Goal: Task Accomplishment & Management: Use online tool/utility

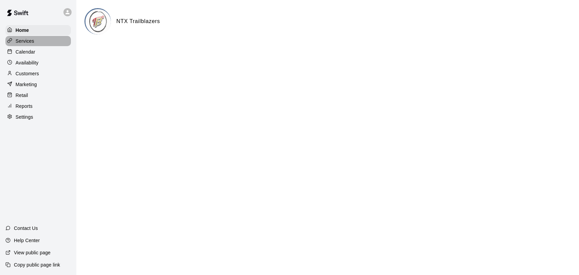
click at [33, 45] on div "Services" at bounding box center [37, 41] width 65 height 10
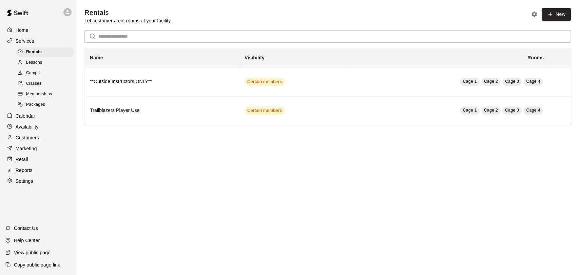
click at [40, 98] on span "Memberships" at bounding box center [39, 94] width 26 height 7
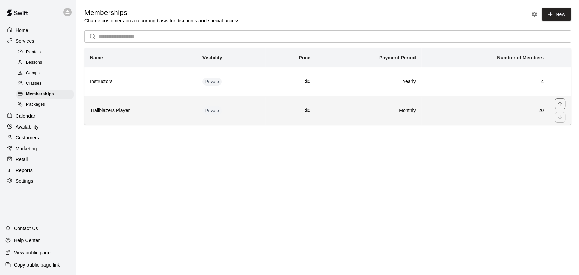
click at [129, 109] on h6 "Trailblazers Player" at bounding box center [141, 110] width 102 height 7
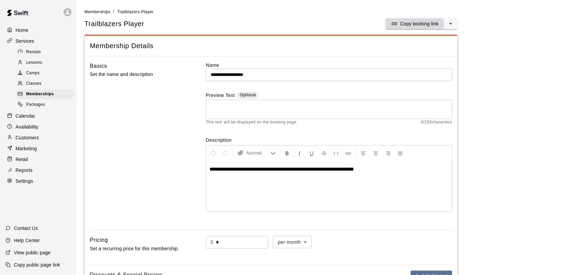
click at [399, 22] on div "Copy booking link" at bounding box center [414, 23] width 47 height 7
click at [43, 56] on div "Rentals" at bounding box center [44, 51] width 57 height 9
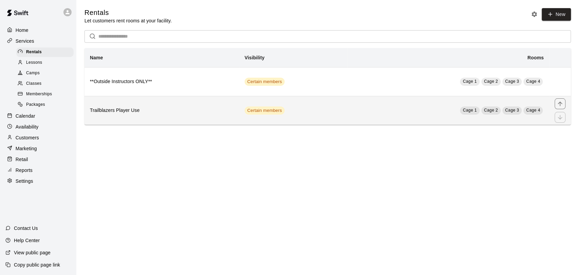
click at [133, 113] on h6 "Trailblazers Player Use" at bounding box center [162, 110] width 144 height 7
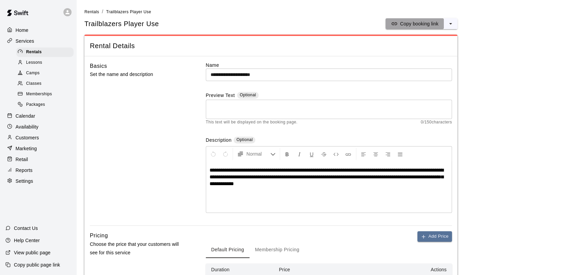
click at [403, 23] on p "Copy booking link" at bounding box center [419, 23] width 38 height 7
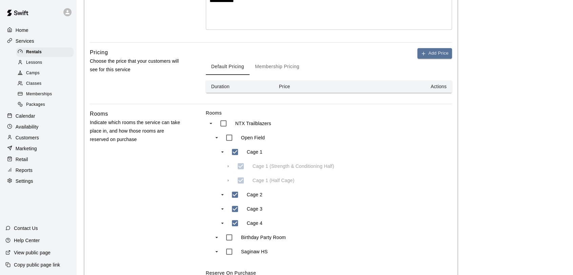
scroll to position [287, 0]
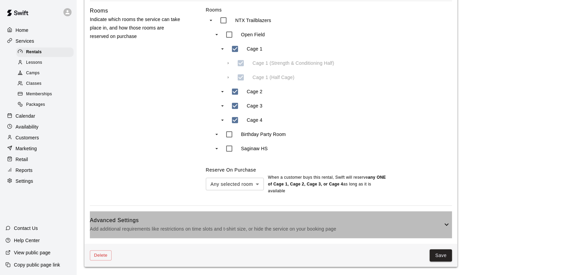
click at [221, 224] on h6 "Advanced Settings" at bounding box center [266, 220] width 353 height 9
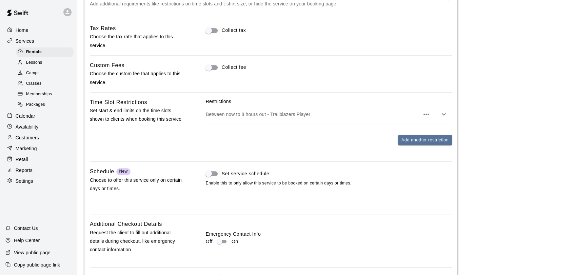
scroll to position [512, 0]
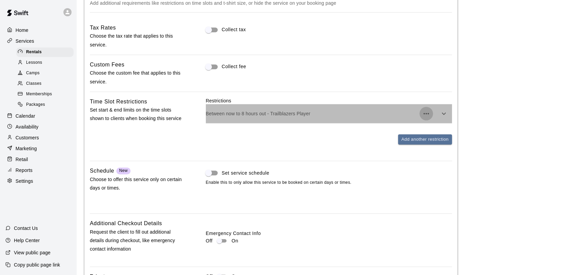
click at [427, 113] on icon "button" at bounding box center [426, 114] width 8 height 8
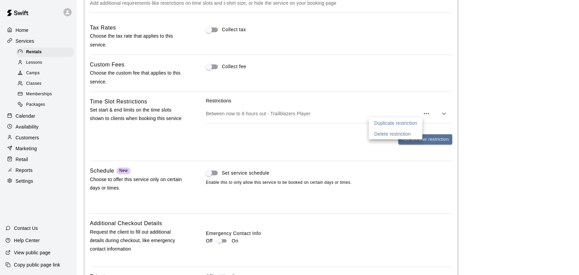
click at [444, 115] on div at bounding box center [289, 137] width 579 height 275
click at [444, 115] on icon "button" at bounding box center [444, 114] width 8 height 8
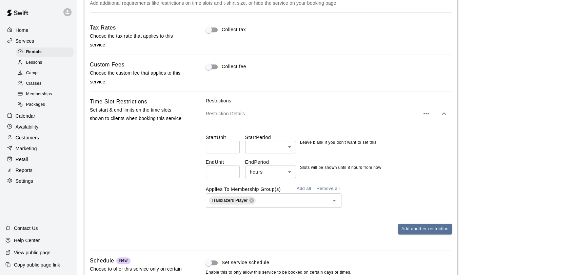
click at [221, 174] on input "*" at bounding box center [223, 172] width 34 height 13
type input "*"
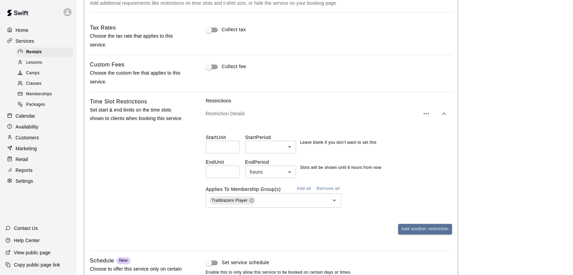
click at [168, 180] on div "Time Slot Restrictions Set start & end limits on the time slots shown to client…" at bounding box center [137, 171] width 94 height 148
click at [364, 226] on div "Add another restriction" at bounding box center [329, 229] width 246 height 11
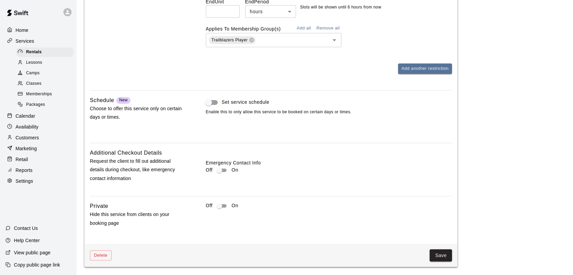
scroll to position [673, 0]
click at [439, 257] on button "Save" at bounding box center [441, 255] width 22 height 13
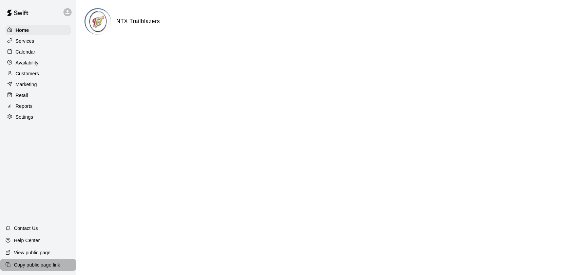
click at [21, 263] on p "Copy public page link" at bounding box center [37, 265] width 46 height 7
click at [31, 266] on p "Copy public page link" at bounding box center [37, 265] width 46 height 7
click at [36, 53] on div "Calendar" at bounding box center [37, 52] width 65 height 10
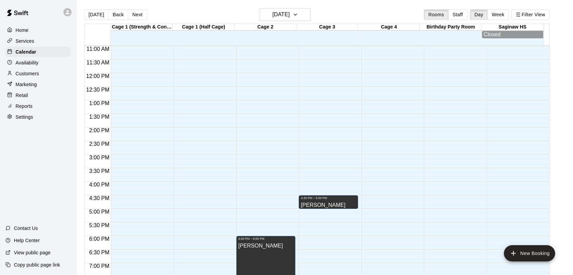
scroll to position [359, 0]
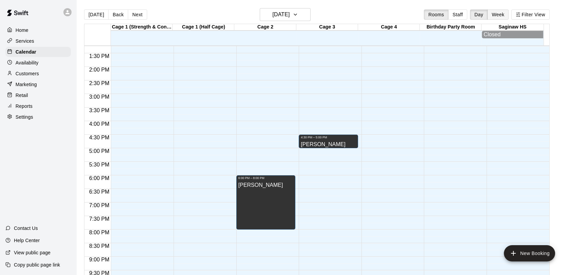
click at [499, 14] on button "Week" at bounding box center [497, 14] width 21 height 10
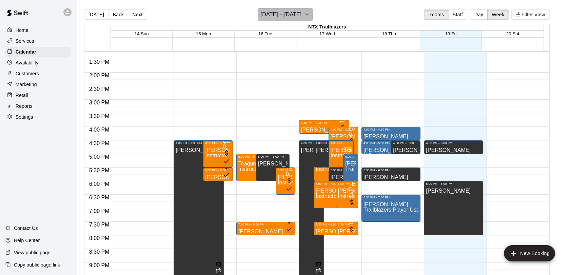
click at [310, 15] on icon "button" at bounding box center [306, 15] width 5 height 8
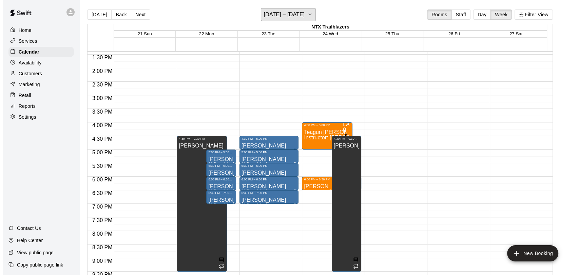
scroll to position [345, 0]
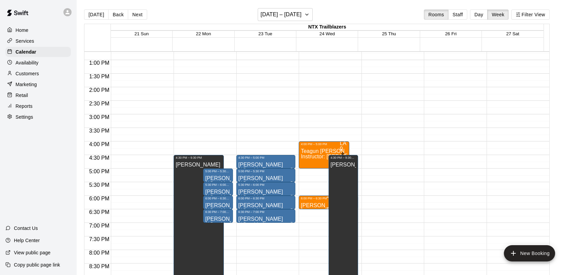
click at [315, 206] on p "Kaleb Parsley" at bounding box center [328, 206] width 55 height 0
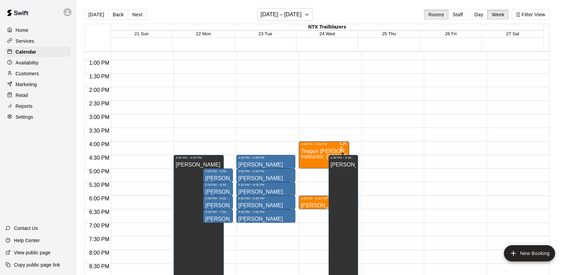
click at [310, 206] on p "Kaleb Parsley" at bounding box center [328, 206] width 55 height 0
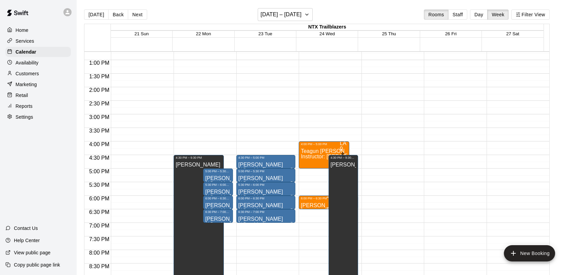
click at [315, 206] on p "Kaleb Parsley" at bounding box center [328, 206] width 55 height 0
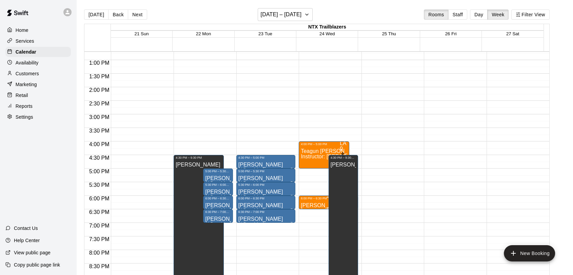
click at [313, 206] on p "Kaleb Parsley" at bounding box center [328, 206] width 55 height 0
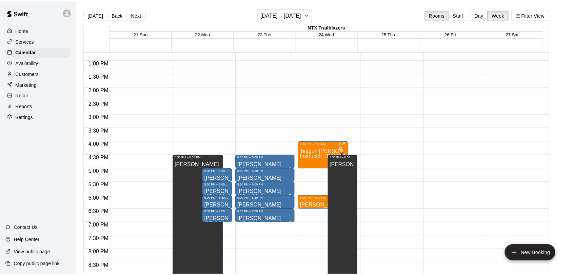
scroll to position [168, 0]
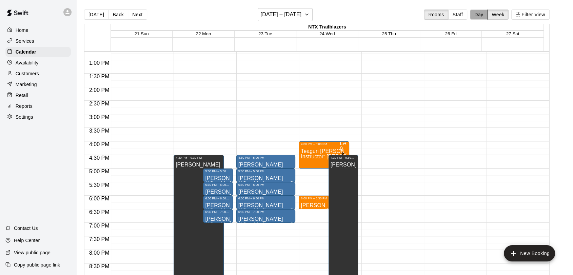
click at [484, 16] on button "Day" at bounding box center [479, 14] width 18 height 10
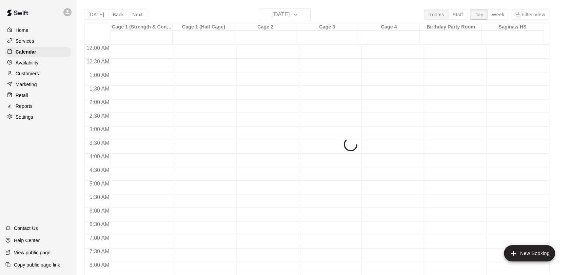
scroll to position [247, 0]
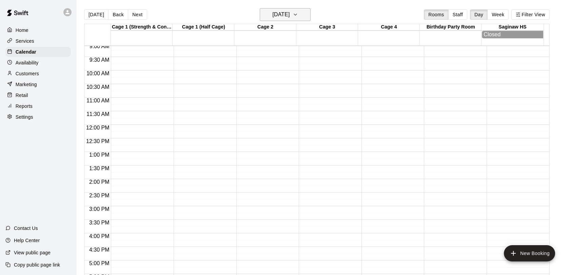
click at [290, 15] on h6 "Sunday Sep 21" at bounding box center [280, 14] width 17 height 9
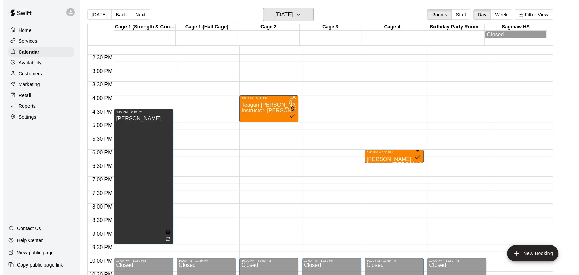
scroll to position [398, 0]
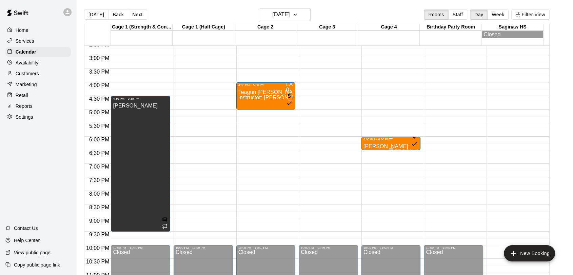
click at [396, 144] on div "Kaleb Parsley Instructor: Trey Edgar (30 Min)" at bounding box center [391, 278] width 55 height 275
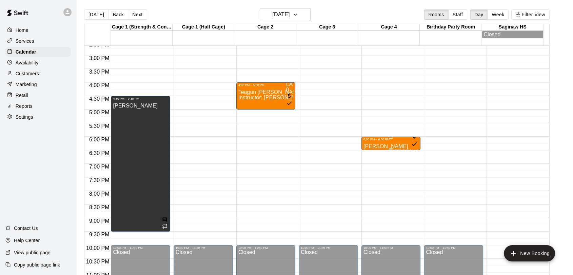
click at [375, 147] on div "Kaleb Parsley Instructor: Trey Edgar (30 Min)" at bounding box center [391, 278] width 55 height 275
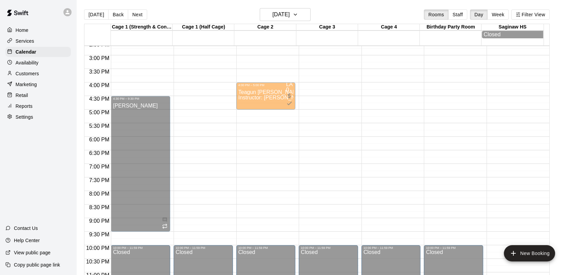
click at [374, 143] on div "6:00 PM – 6:30 PM Kaleb Parsley Instructor: Trey Edgar (30 Min) TE 0" at bounding box center [391, 144] width 55 height 12
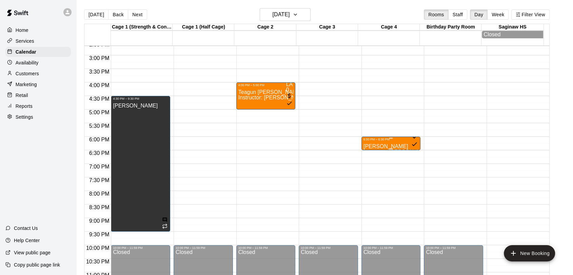
click at [380, 147] on div "Kaleb Parsley Instructor: Trey Edgar (30 Min)" at bounding box center [391, 278] width 55 height 275
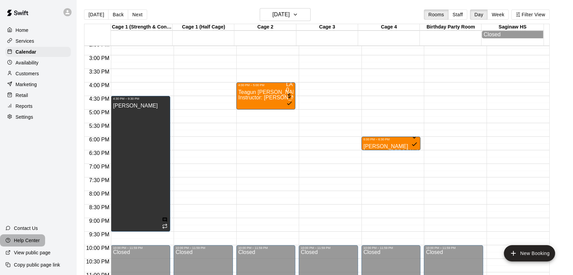
click at [19, 240] on p "Help Center" at bounding box center [27, 240] width 26 height 7
click at [369, 147] on p "Kaleb Parsley" at bounding box center [391, 147] width 55 height 0
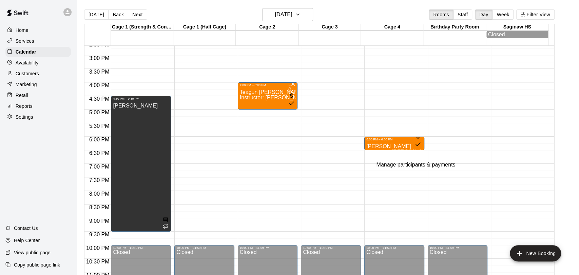
drag, startPoint x: 251, startPoint y: 202, endPoint x: 246, endPoint y: 182, distance: 20.8
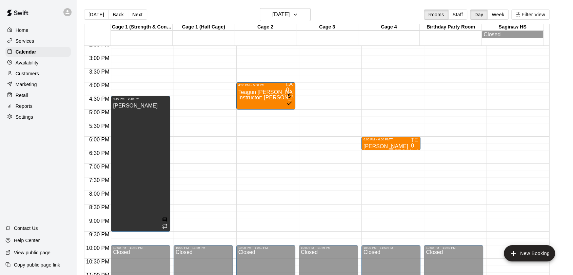
click at [387, 147] on div "Kaleb Parsley Instructor: Trey Edgar (30 Min)" at bounding box center [391, 278] width 55 height 275
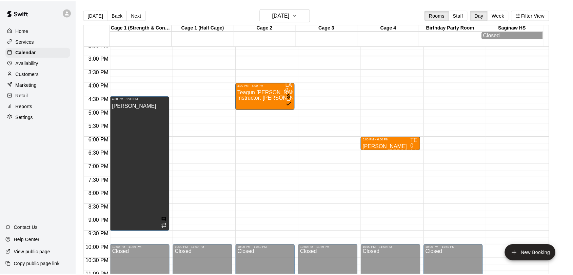
scroll to position [148, 0]
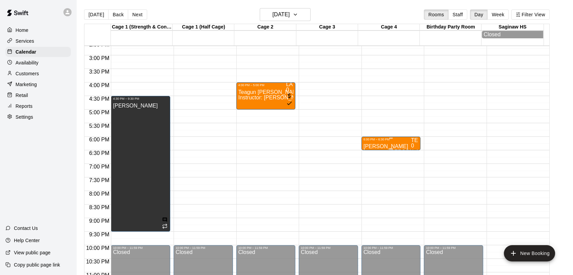
click at [369, 149] on span "Instructor: Trey Edgar (30 Min)" at bounding box center [410, 152] width 92 height 6
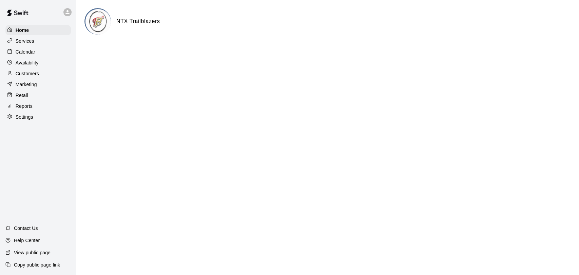
click at [42, 55] on div "Calendar" at bounding box center [37, 52] width 65 height 10
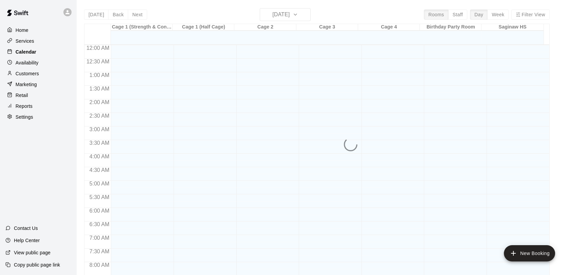
scroll to position [251, 0]
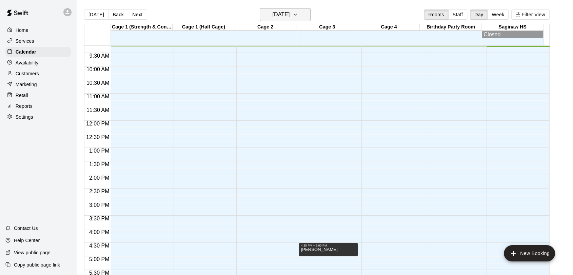
click at [298, 16] on icon "button" at bounding box center [295, 15] width 5 height 8
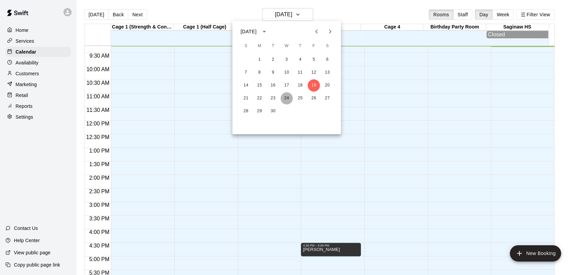
click at [286, 97] on button "24" at bounding box center [286, 98] width 12 height 12
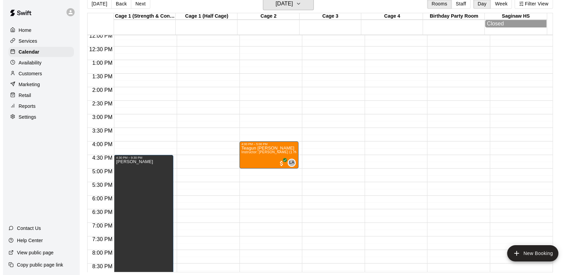
scroll to position [340, 0]
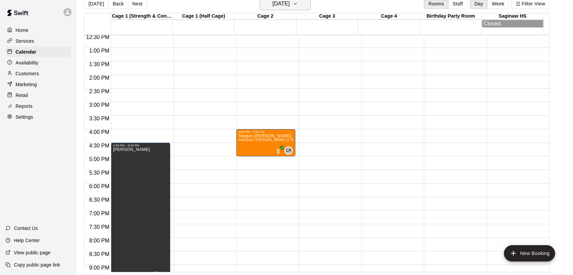
click at [290, 3] on h6 "Wednesday Sep 24" at bounding box center [280, 3] width 17 height 9
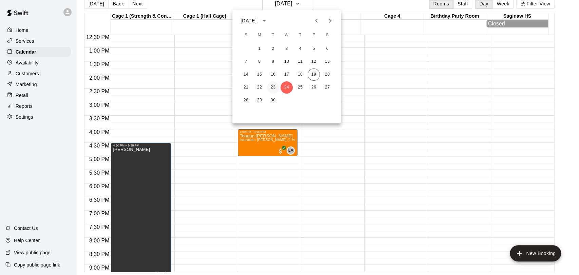
click at [275, 89] on button "23" at bounding box center [273, 87] width 12 height 12
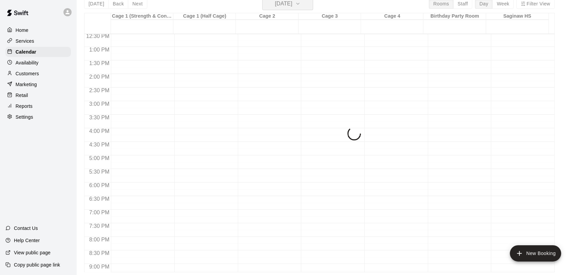
scroll to position [8, 0]
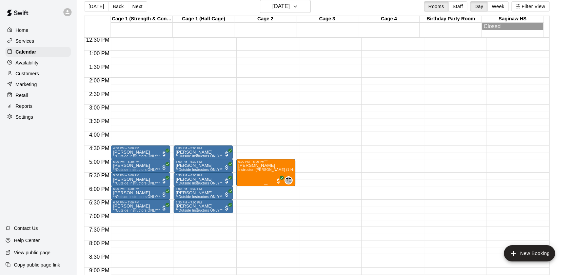
click at [265, 169] on span "Instructor: Trey Edgar (1 Hour)" at bounding box center [268, 170] width 61 height 4
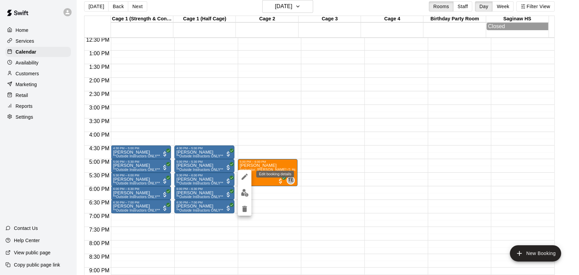
click at [241, 177] on icon "edit" at bounding box center [244, 177] width 8 height 8
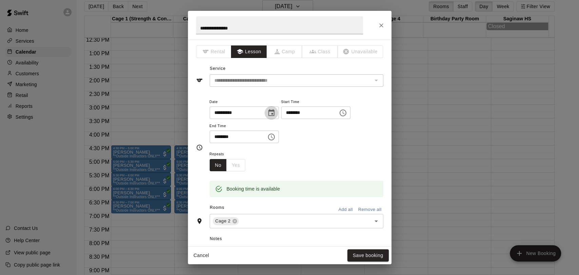
click at [274, 114] on icon "Choose date, selected date is Sep 23, 2025" at bounding box center [271, 112] width 6 height 7
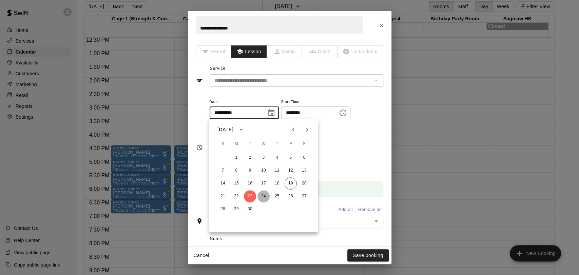
click at [263, 198] on button "24" at bounding box center [263, 196] width 12 height 12
type input "**********"
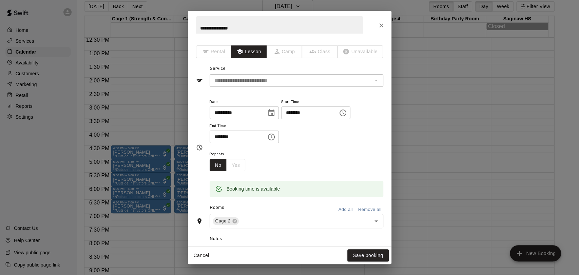
click at [347, 113] on icon "Choose time, selected time is 5:00 PM" at bounding box center [343, 113] width 8 height 8
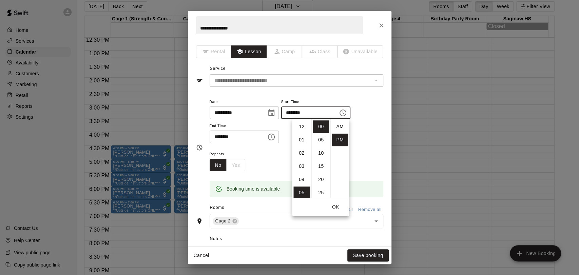
scroll to position [12, 0]
click at [301, 140] on li "06" at bounding box center [301, 140] width 16 height 13
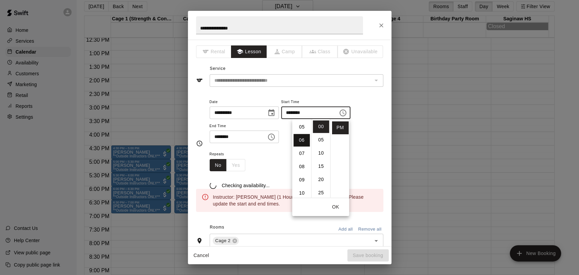
type input "********"
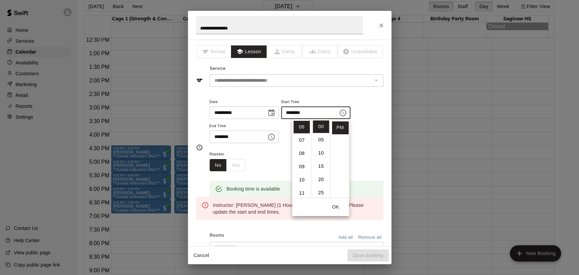
click at [275, 134] on icon "Choose time, selected time is 6:00 PM" at bounding box center [271, 137] width 8 height 8
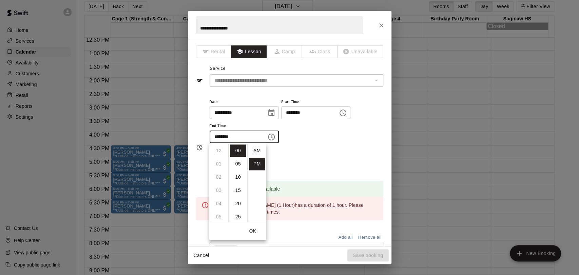
scroll to position [12, 0]
click at [218, 165] on li "07" at bounding box center [219, 164] width 16 height 13
type input "********"
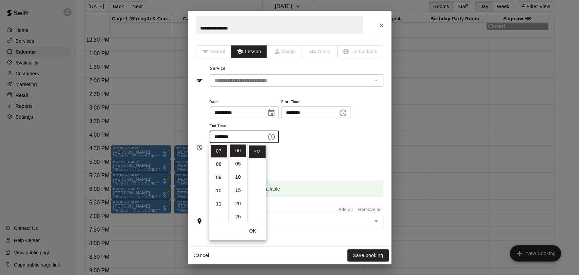
click at [301, 156] on div "Repeats No Yes" at bounding box center [297, 160] width 174 height 21
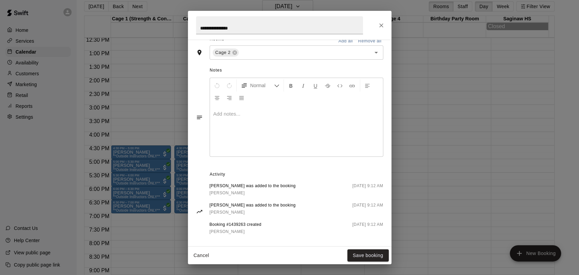
scroll to position [176, 0]
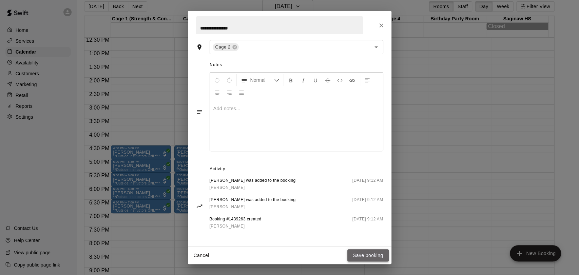
click at [370, 254] on button "Save booking" at bounding box center [367, 255] width 41 height 13
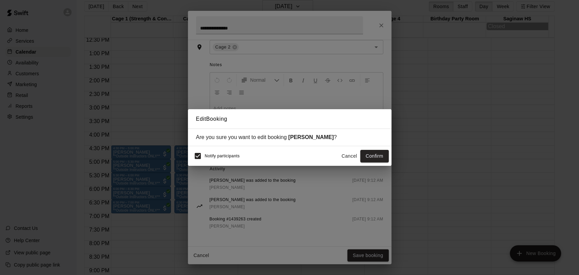
click at [347, 158] on button "Cancel" at bounding box center [349, 156] width 22 height 13
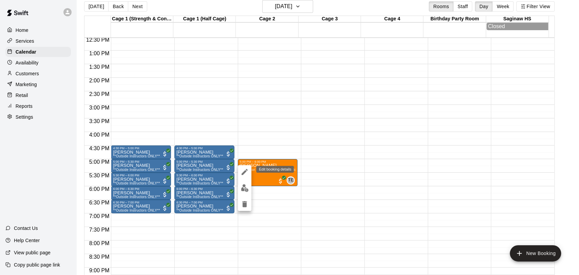
click at [247, 173] on icon "edit" at bounding box center [244, 172] width 8 height 8
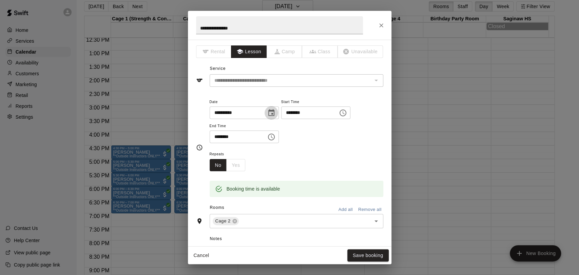
click at [275, 114] on icon "Choose date, selected date is Sep 23, 2025" at bounding box center [271, 113] width 8 height 8
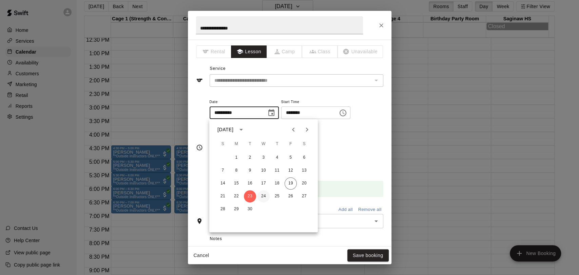
click at [264, 196] on button "24" at bounding box center [263, 196] width 12 height 12
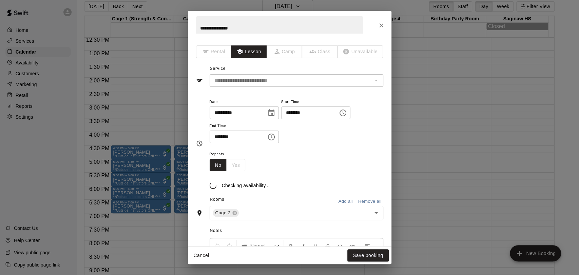
type input "**********"
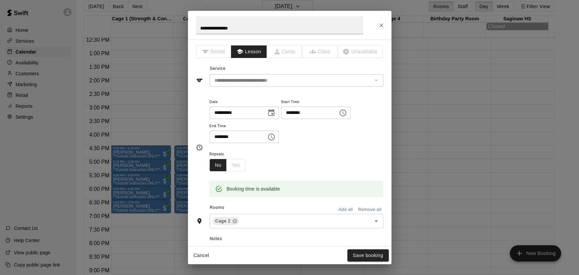
click at [347, 113] on icon "Choose time, selected time is 5:00 PM" at bounding box center [343, 113] width 8 height 8
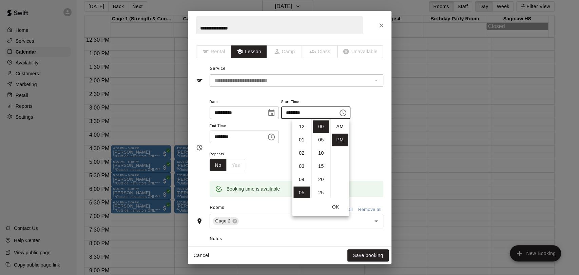
scroll to position [12, 0]
click at [299, 138] on li "06" at bounding box center [301, 140] width 16 height 13
type input "********"
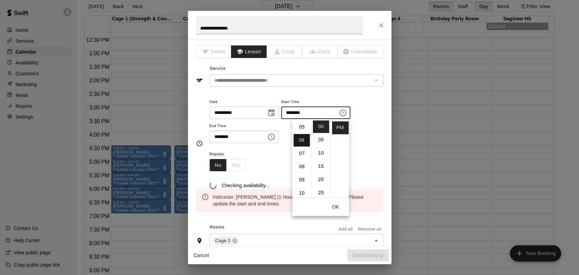
scroll to position [79, 0]
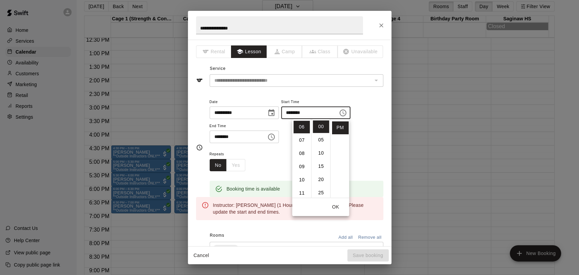
click at [275, 136] on icon "Choose time, selected time is 6:00 PM" at bounding box center [271, 137] width 8 height 8
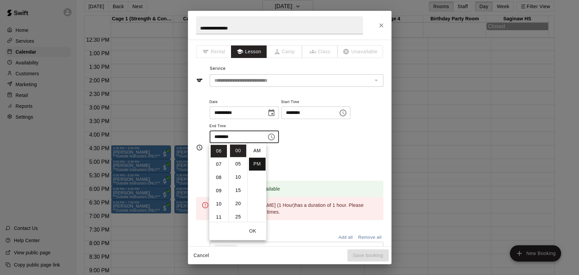
scroll to position [12, 0]
click at [216, 166] on li "07" at bounding box center [219, 164] width 16 height 13
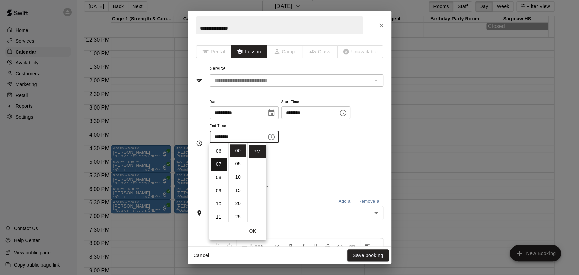
type input "********"
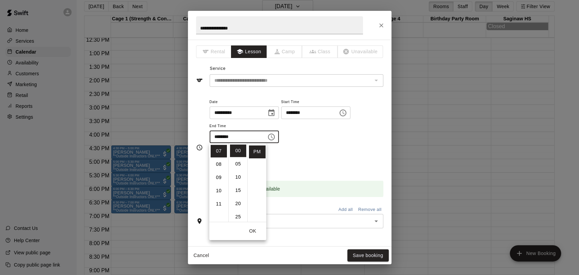
click at [319, 171] on div "Booking time is available" at bounding box center [297, 184] width 174 height 26
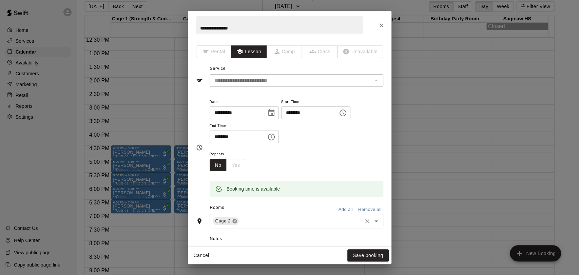
click at [235, 221] on icon at bounding box center [234, 220] width 5 height 5
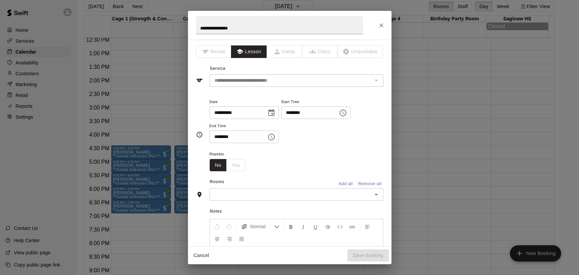
click at [244, 196] on input "text" at bounding box center [291, 194] width 158 height 8
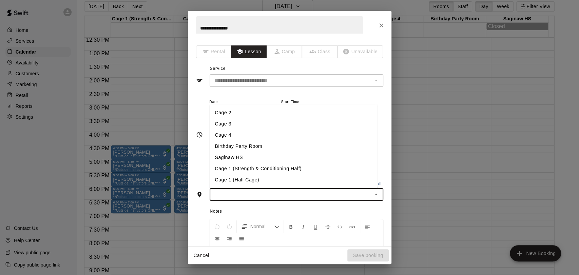
click at [233, 139] on li "Cage 4" at bounding box center [294, 135] width 168 height 11
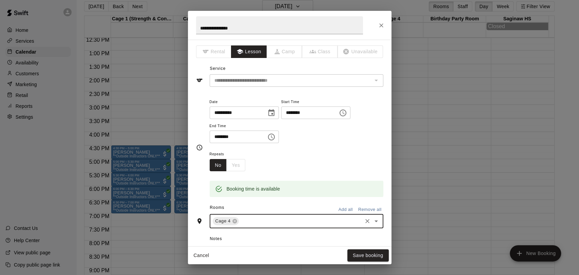
click at [285, 199] on div "**********" at bounding box center [289, 147] width 187 height 111
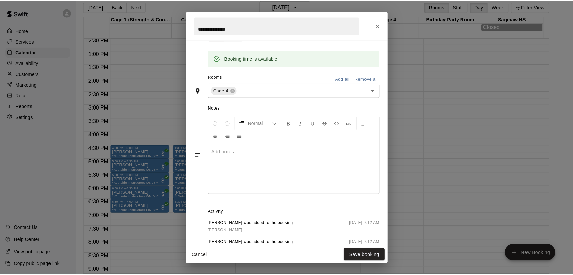
scroll to position [176, 0]
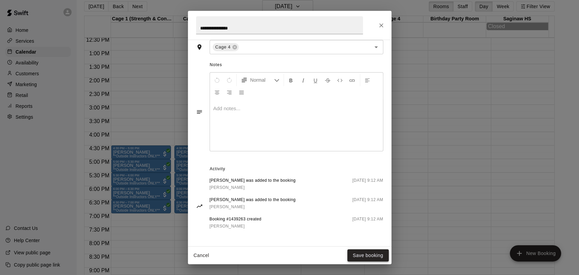
click at [361, 255] on button "Save booking" at bounding box center [367, 255] width 41 height 13
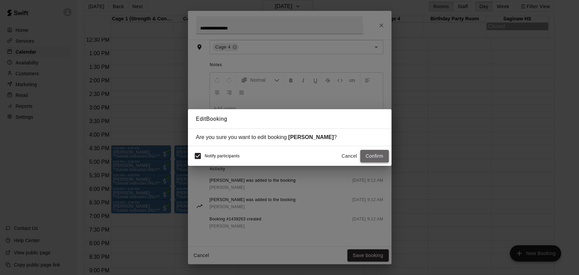
click at [366, 158] on button "Confirm" at bounding box center [374, 156] width 28 height 13
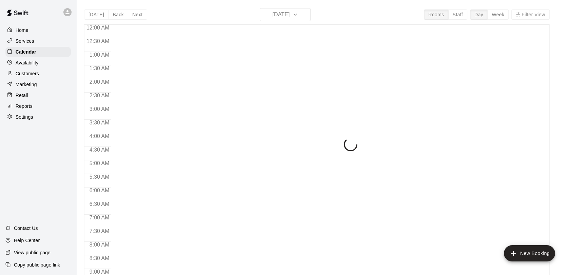
scroll to position [252, 0]
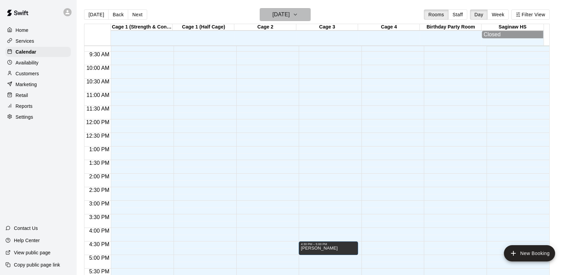
click at [285, 16] on h6 "[DATE]" at bounding box center [280, 14] width 17 height 9
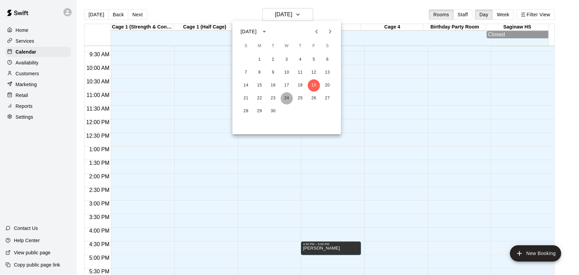
click at [285, 99] on button "24" at bounding box center [286, 98] width 12 height 12
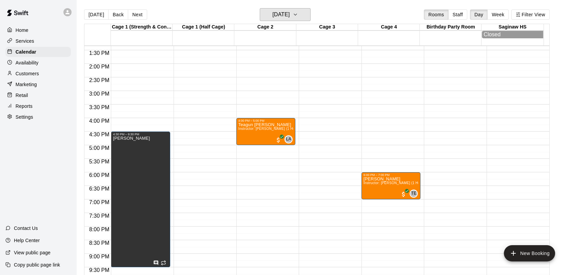
scroll to position [365, 0]
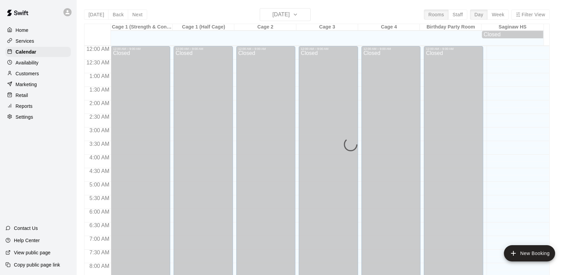
scroll to position [254, 0]
